Goal: Task Accomplishment & Management: Complete application form

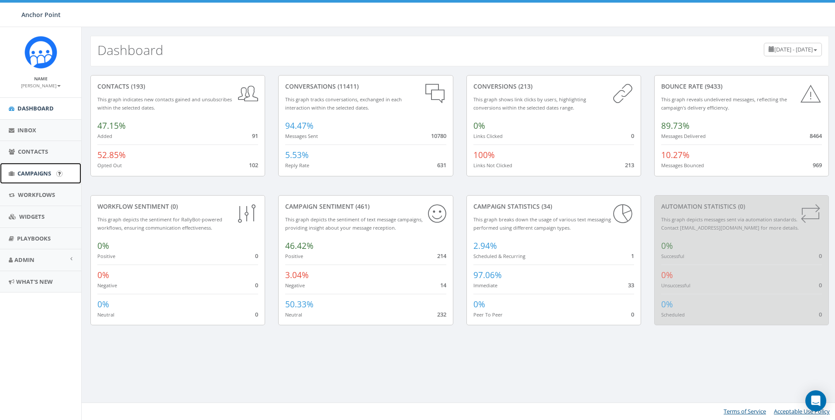
click at [47, 173] on span "Campaigns" at bounding box center [34, 173] width 34 height 8
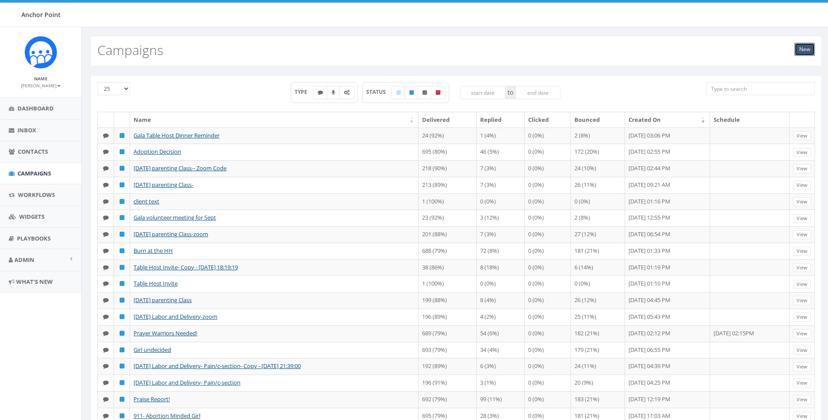
click at [807, 52] on link "New" at bounding box center [804, 49] width 21 height 13
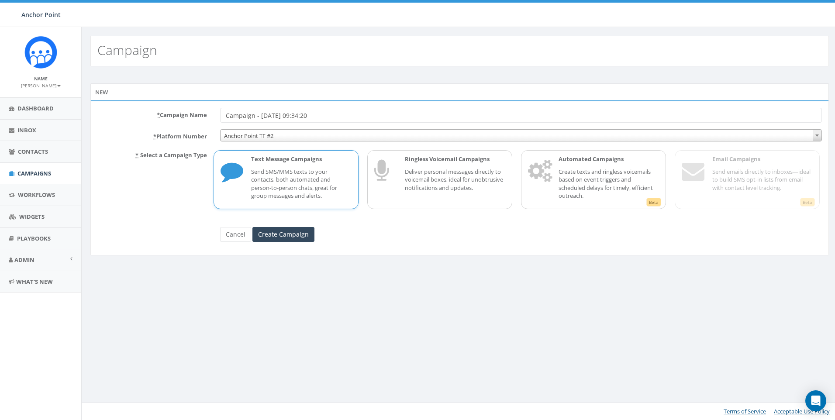
click at [290, 139] on span "Anchor Point TF #2" at bounding box center [520, 136] width 601 height 12
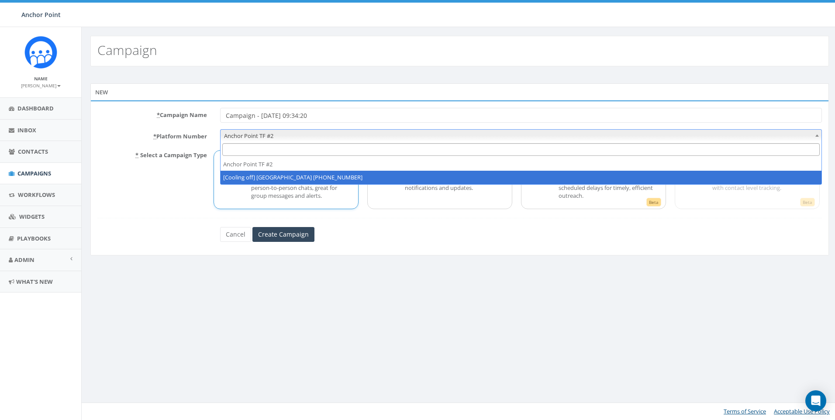
select select "2317893"
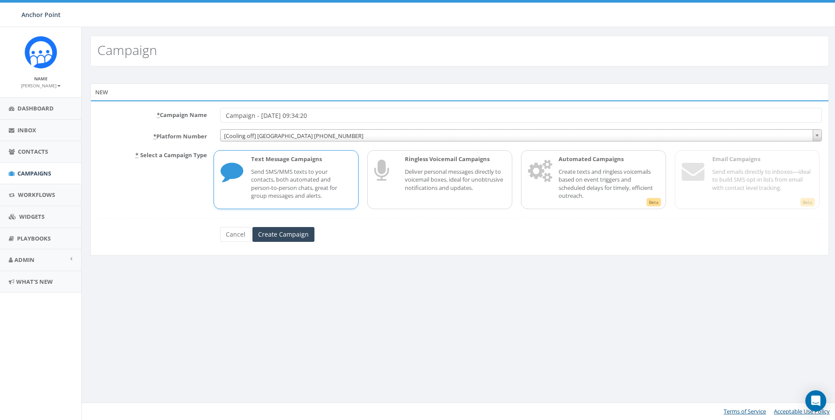
drag, startPoint x: 340, startPoint y: 117, endPoint x: 100, endPoint y: 106, distance: 240.3
click at [100, 106] on div "* Campaign Name Campaign - 09/17/2025, 09:34:20 * Platform Number Anchor Point …" at bounding box center [459, 177] width 738 height 155
type input "B"
type input "HFC-Education Fridays: Birth Plan"
click at [415, 254] on div "* Campaign Name HFC-Education Fridays: Birth Plan * Platform Number Anchor Poin…" at bounding box center [459, 177] width 738 height 155
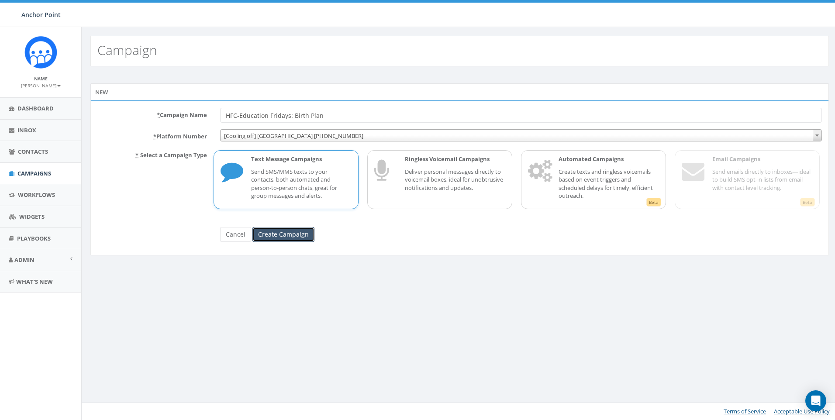
click at [276, 240] on input "Create Campaign" at bounding box center [283, 234] width 62 height 15
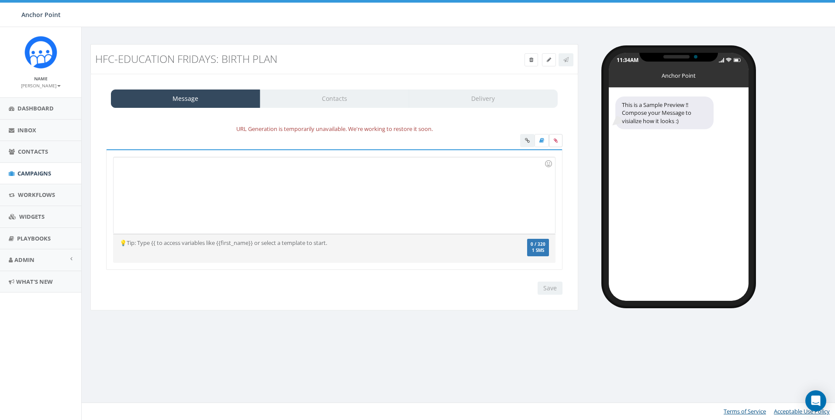
click at [552, 141] on label at bounding box center [556, 140] width 14 height 13
click at [0, 0] on input "file" at bounding box center [0, 0] width 0 height 0
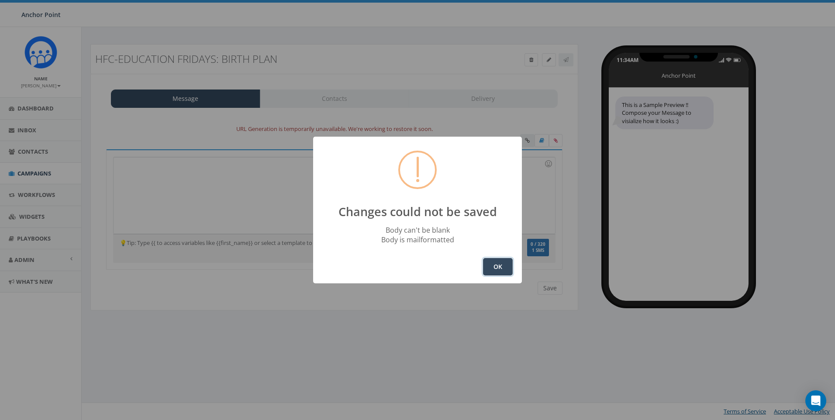
click at [501, 265] on button "OK" at bounding box center [498, 266] width 30 height 17
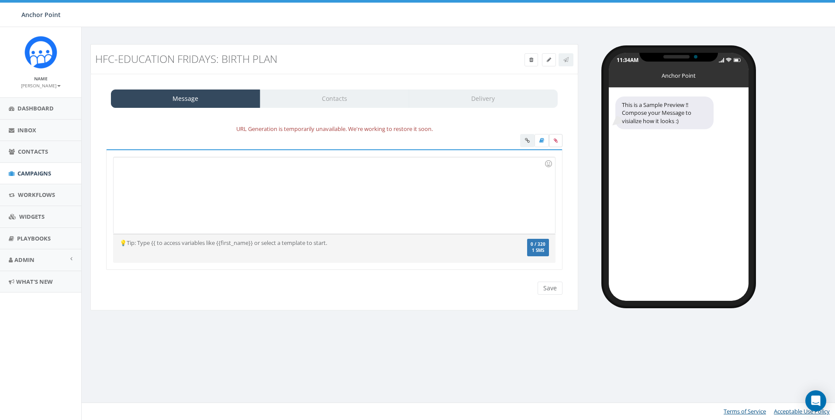
click at [554, 135] on label at bounding box center [556, 140] width 14 height 13
click at [0, 0] on input "file" at bounding box center [0, 0] width 0 height 0
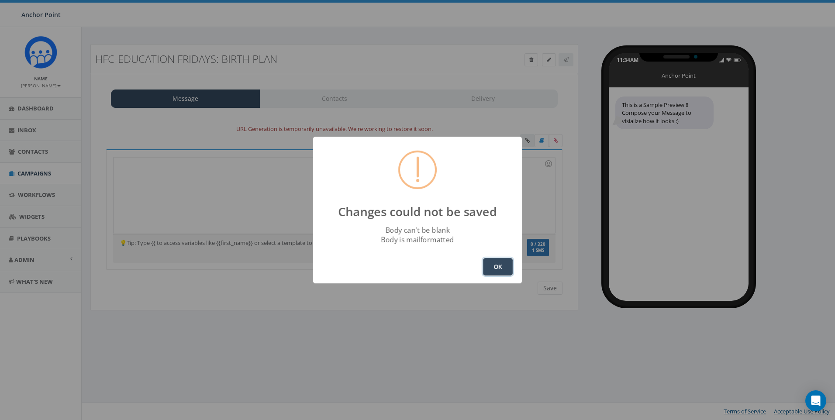
click at [501, 269] on button "OK" at bounding box center [498, 266] width 30 height 17
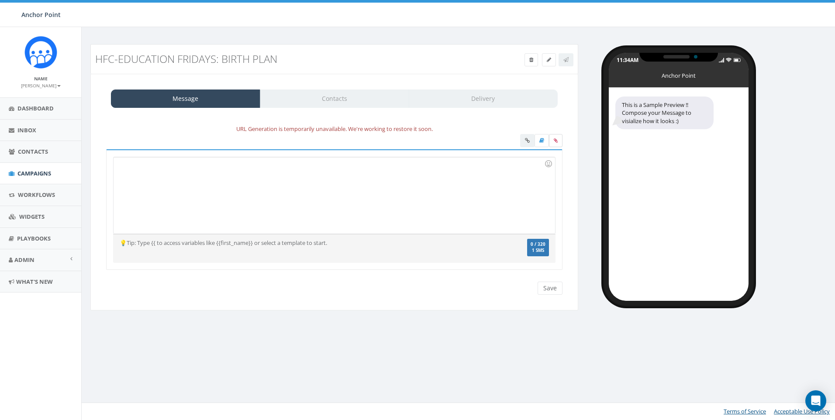
click at [553, 140] on icon at bounding box center [555, 140] width 4 height 5
click at [0, 0] on input "file" at bounding box center [0, 0] width 0 height 0
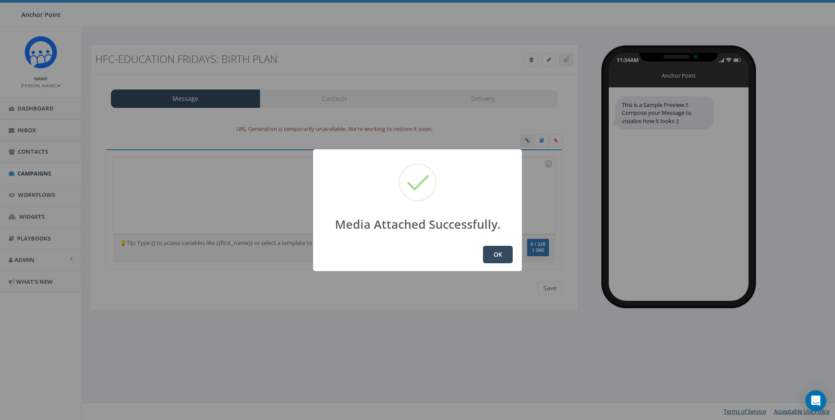
click at [498, 255] on button "OK" at bounding box center [498, 254] width 30 height 17
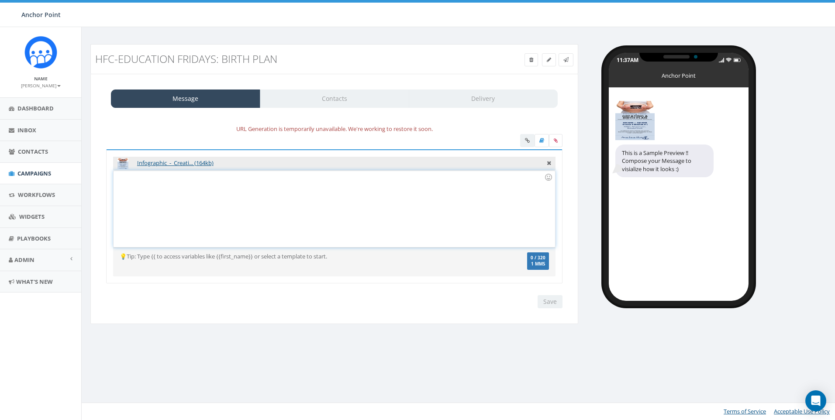
click at [264, 189] on div at bounding box center [333, 209] width 441 height 76
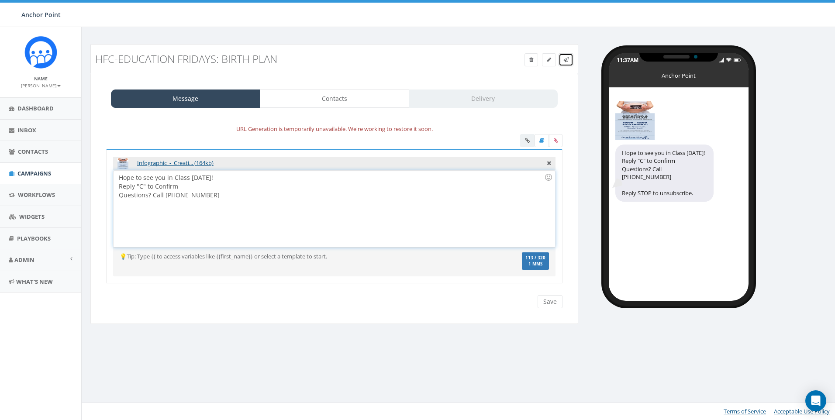
click at [569, 62] on link at bounding box center [565, 59] width 15 height 13
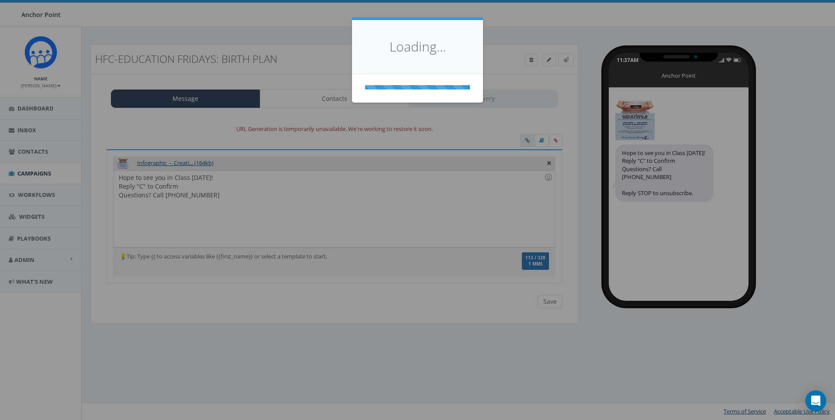
click at [429, 61] on div "Loading..." at bounding box center [417, 47] width 131 height 54
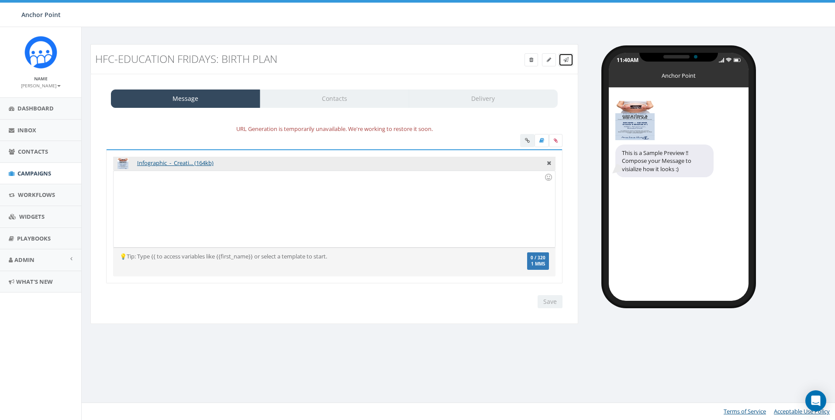
click at [566, 59] on icon at bounding box center [565, 59] width 5 height 5
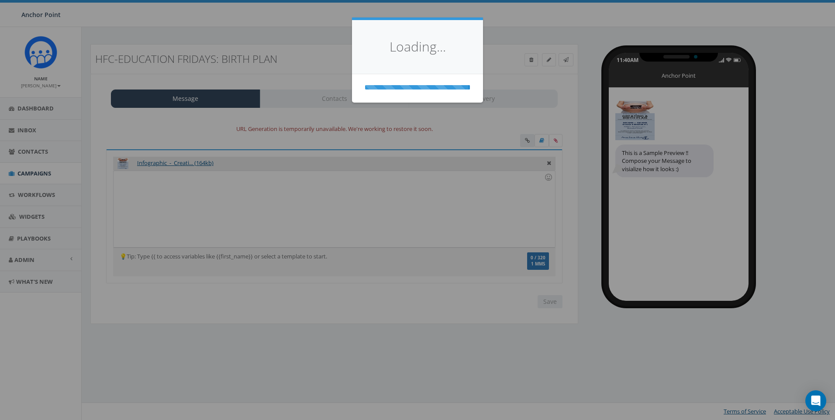
click at [368, 169] on div "Loading..." at bounding box center [417, 210] width 835 height 420
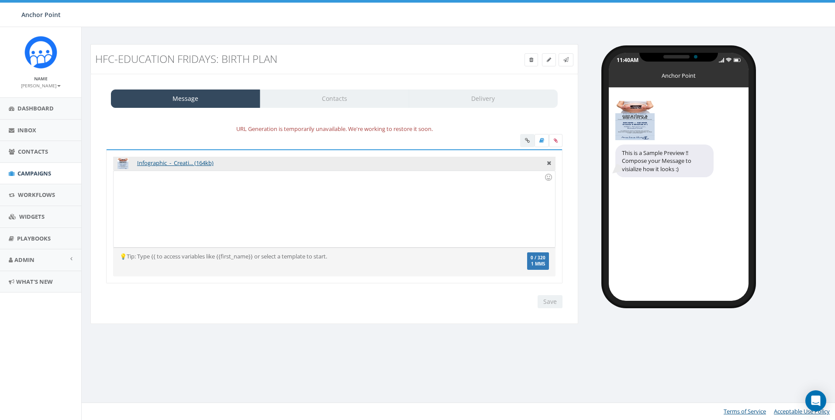
click at [232, 208] on div at bounding box center [333, 209] width 441 height 76
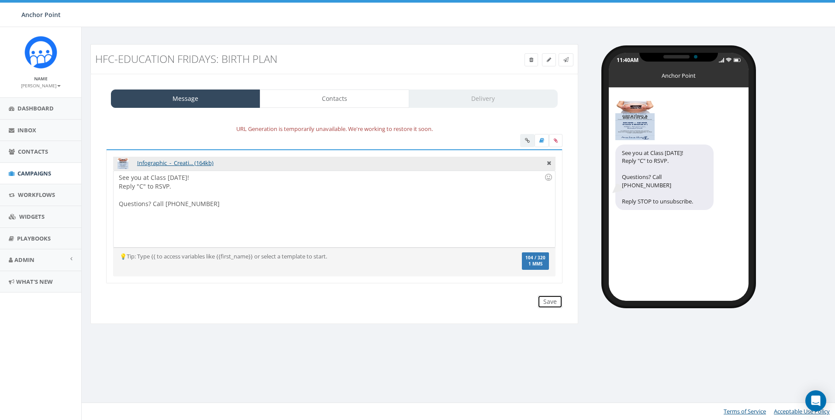
click at [551, 305] on input "Save" at bounding box center [549, 301] width 25 height 13
click at [567, 59] on icon at bounding box center [565, 59] width 5 height 5
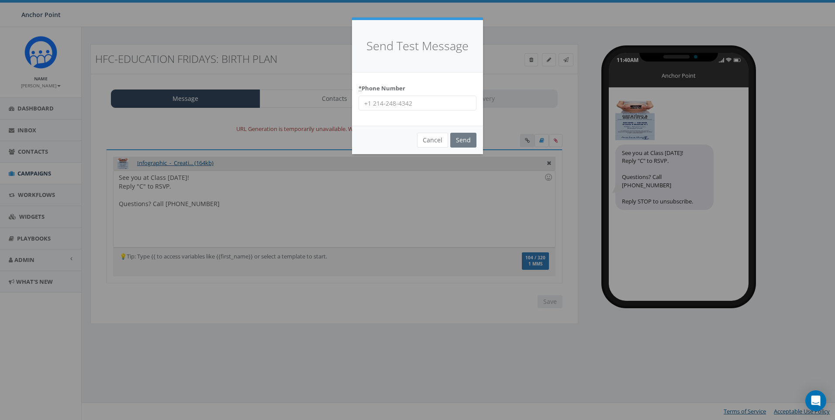
click at [405, 106] on input "* Phone Number" at bounding box center [417, 103] width 118 height 15
type input "713-598-5540"
click at [466, 143] on input "Send" at bounding box center [463, 140] width 26 height 15
click at [372, 108] on input "713-598-5540" at bounding box center [417, 103] width 118 height 15
click at [362, 105] on input "713-598-5540" at bounding box center [417, 103] width 118 height 15
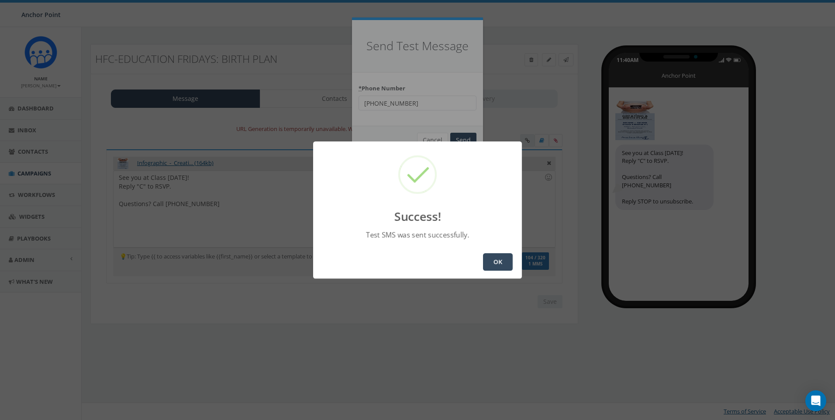
click at [495, 260] on button "OK" at bounding box center [498, 261] width 30 height 17
